Goal: Information Seeking & Learning: Learn about a topic

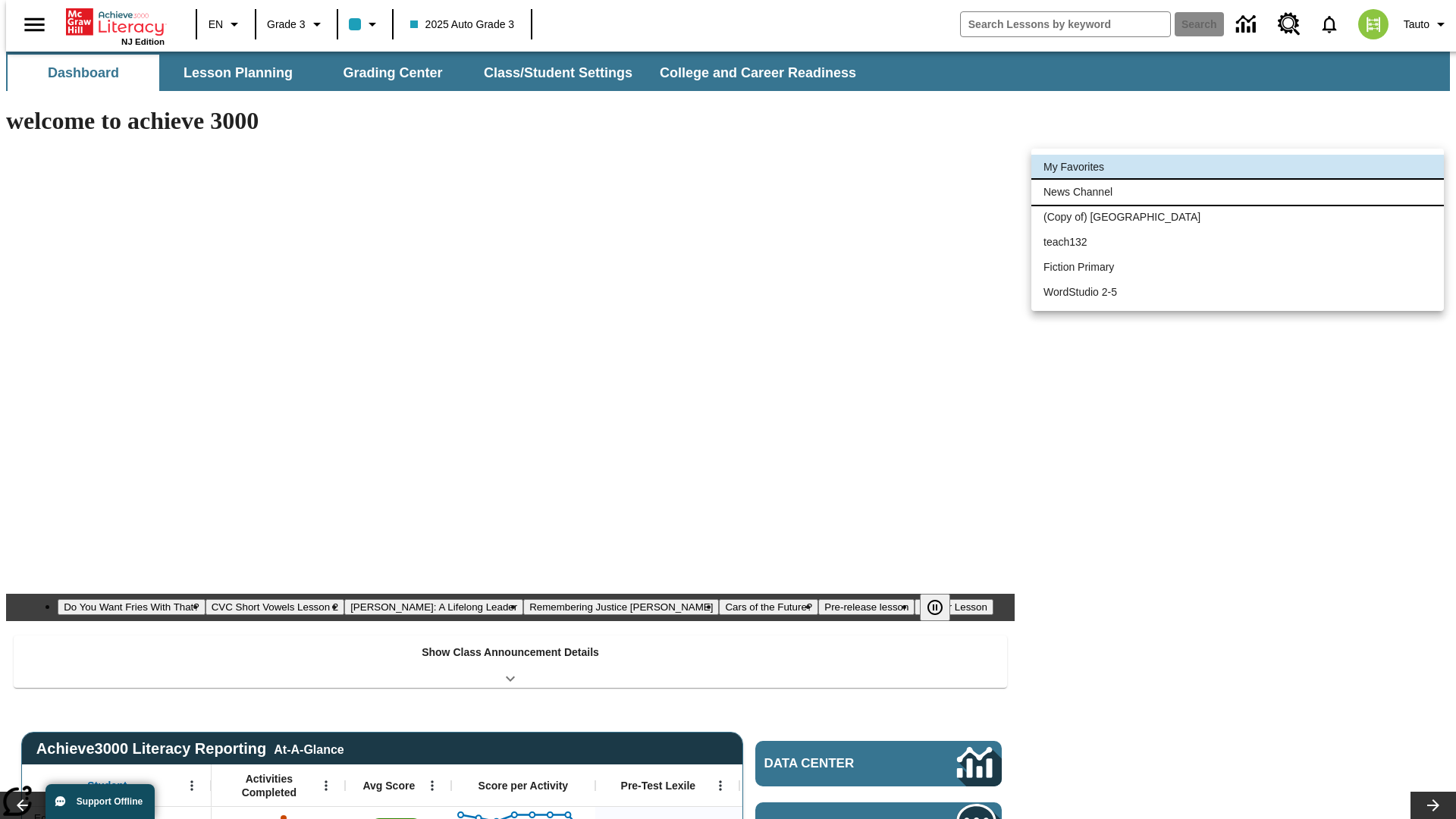
click at [1237, 192] on li "News Channel" at bounding box center [1237, 192] width 412 height 25
type input "120"
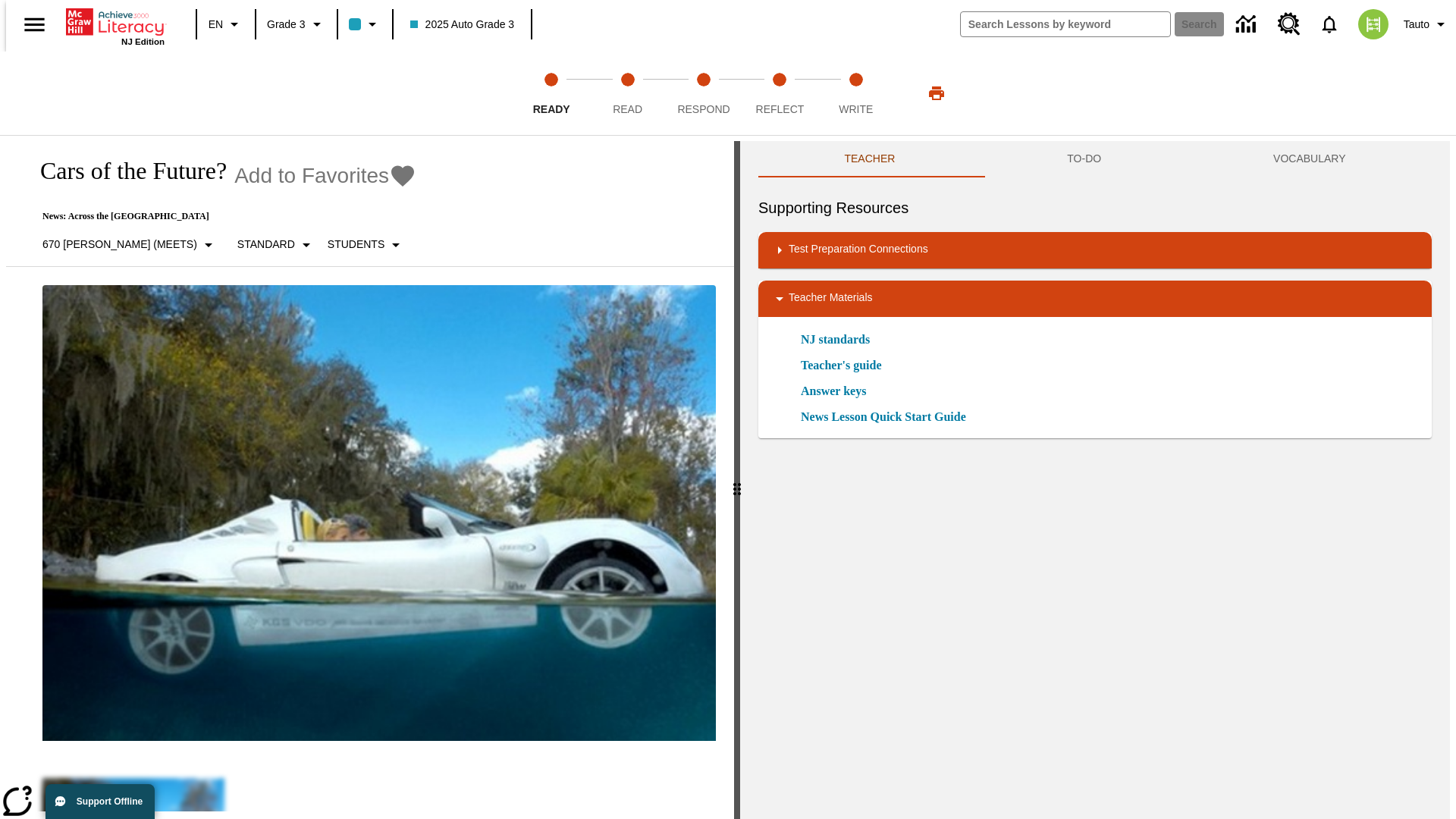
click at [391, 176] on icon "Add to Favorites - Cars of the Future?" at bounding box center [403, 176] width 23 height 21
